Goal: Transaction & Acquisition: Purchase product/service

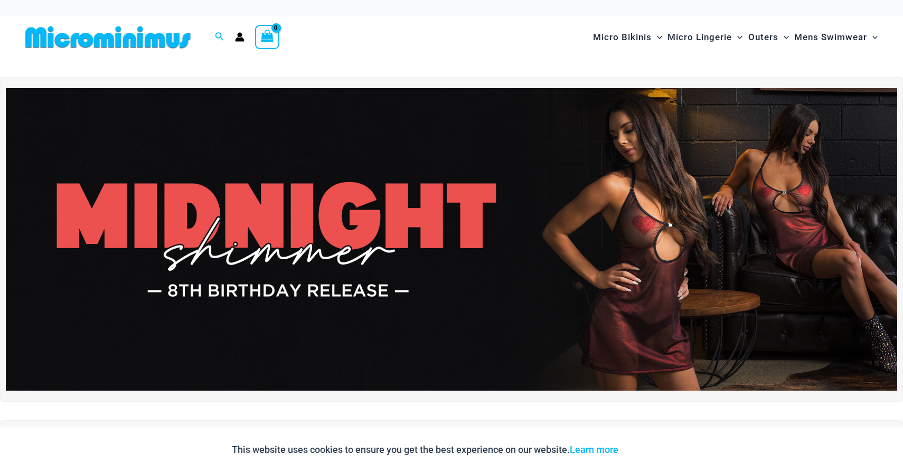
click at [532, 154] on img at bounding box center [452, 239] width 892 height 303
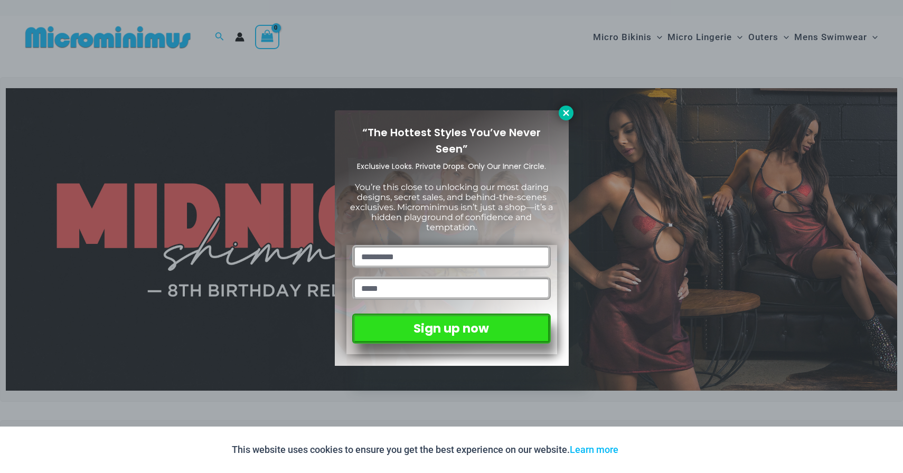
click at [566, 110] on icon at bounding box center [567, 113] width 10 height 10
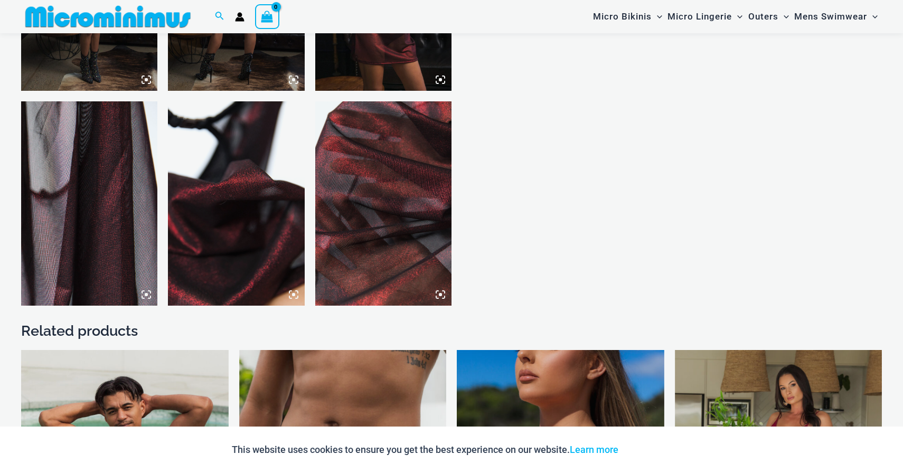
scroll to position [1213, 0]
